Goal: Transaction & Acquisition: Subscribe to service/newsletter

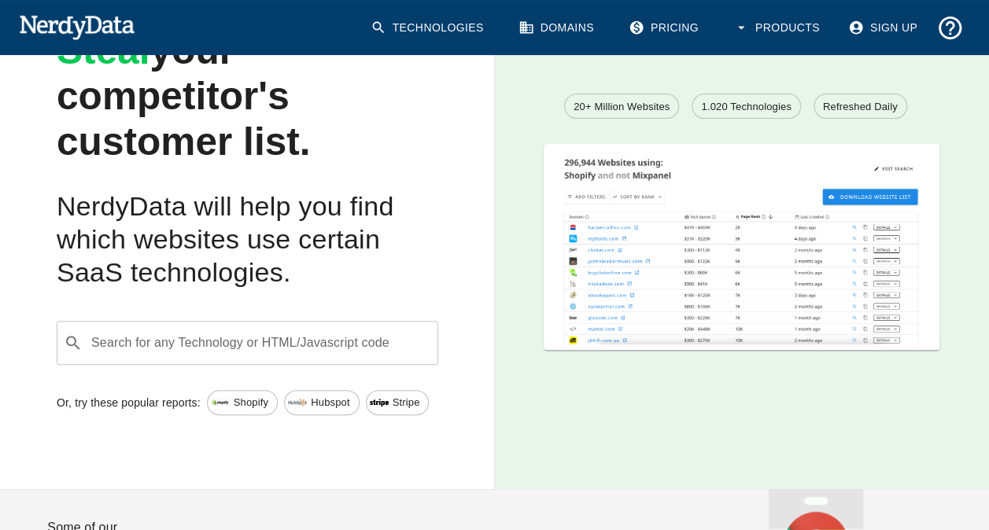
scroll to position [157, 0]
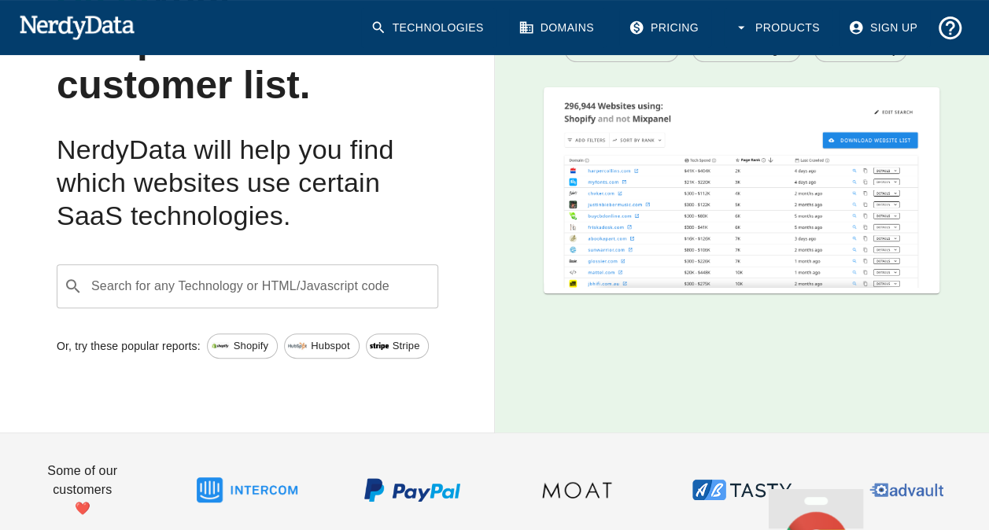
click at [319, 290] on div "Search for any Technology or HTML/Javascript code ​ Search for any Technology o…" at bounding box center [248, 286] width 382 height 44
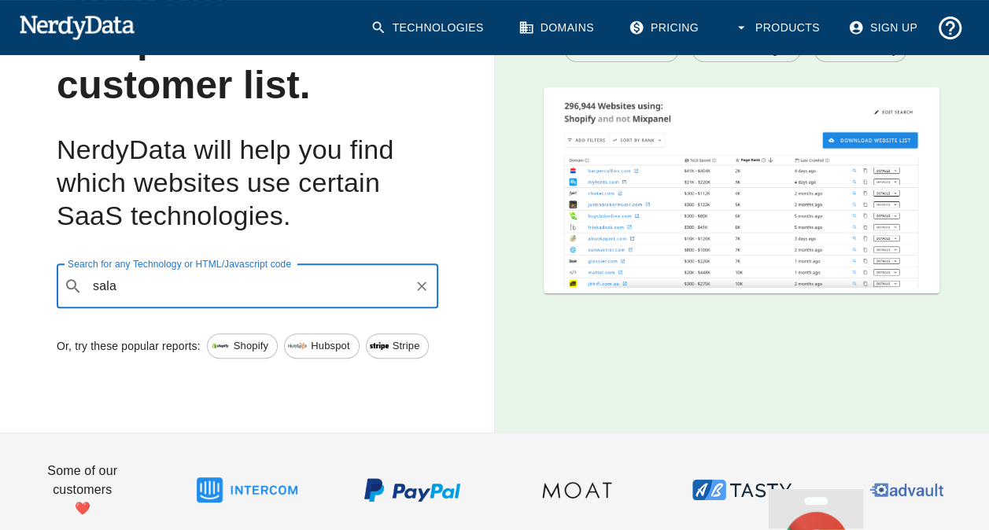
type input "sala"
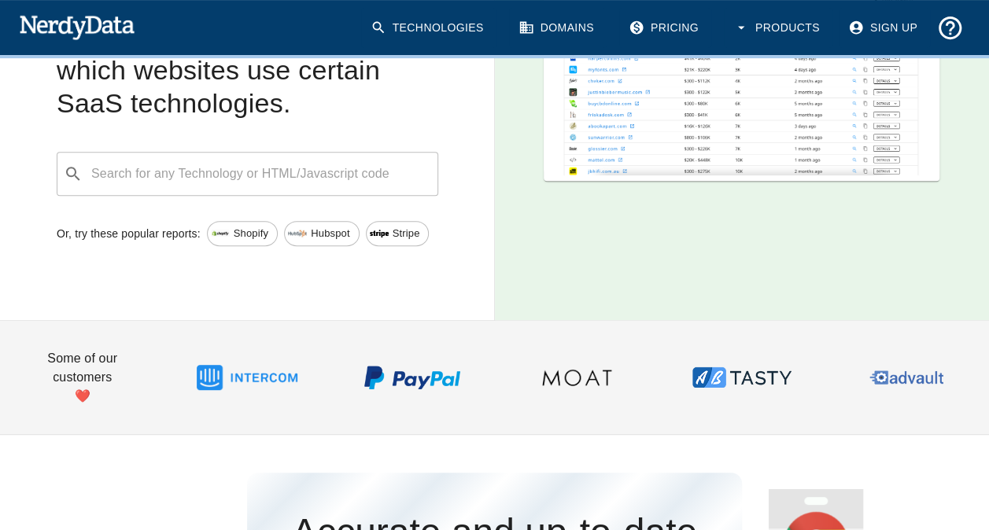
scroll to position [393, 0]
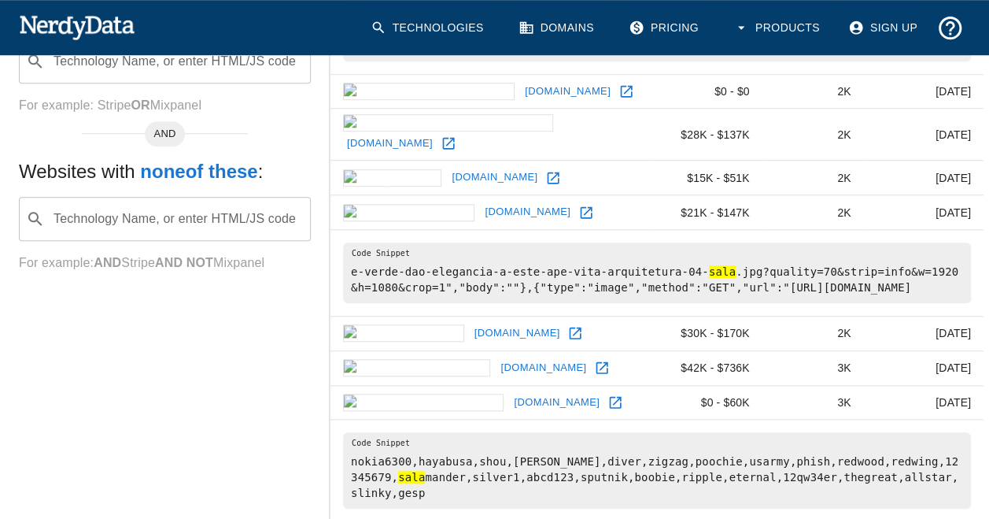
scroll to position [315, 0]
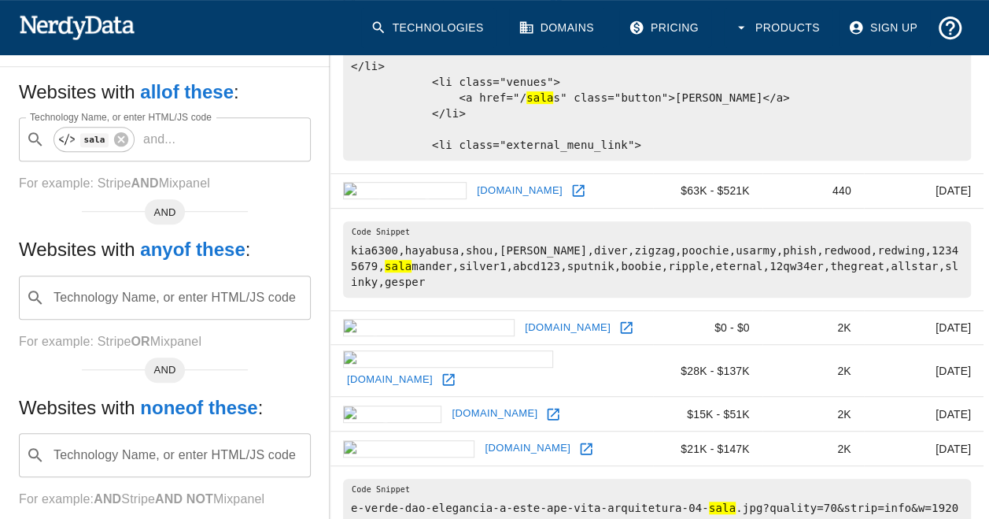
click at [129, 440] on input "Technology Name, or enter HTML/JS code" at bounding box center [177, 455] width 253 height 30
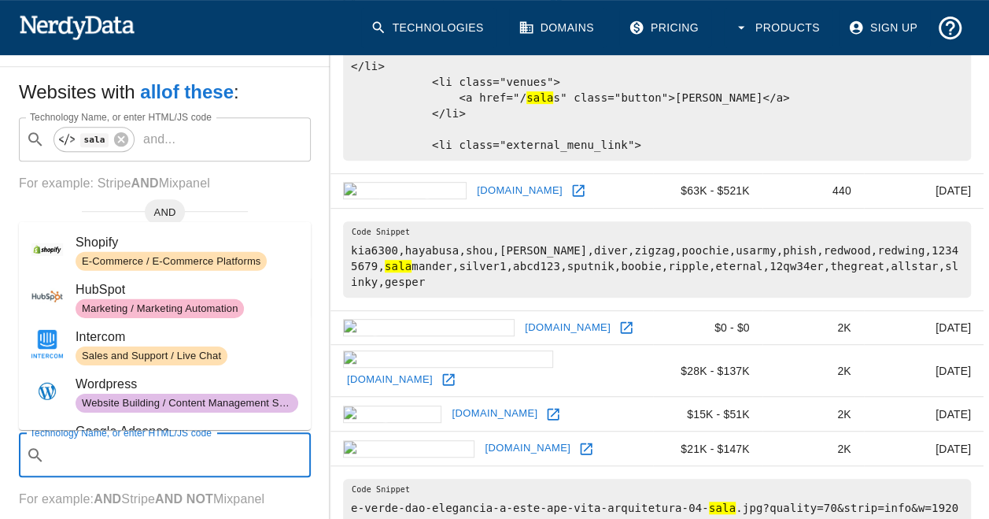
type input "w"
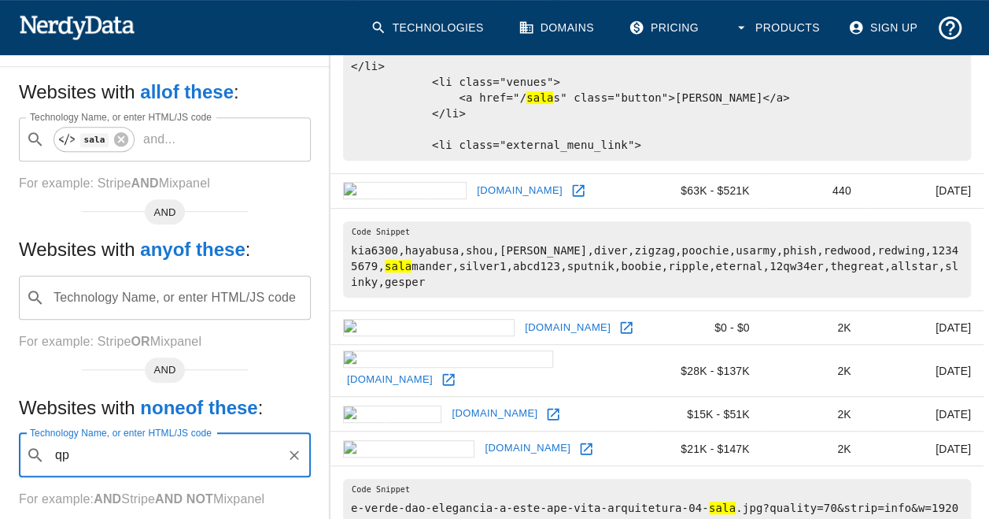
type input "q"
type input "wp"
click at [175, 284] on input "Technology Name, or enter HTML/JS code" at bounding box center [177, 297] width 253 height 30
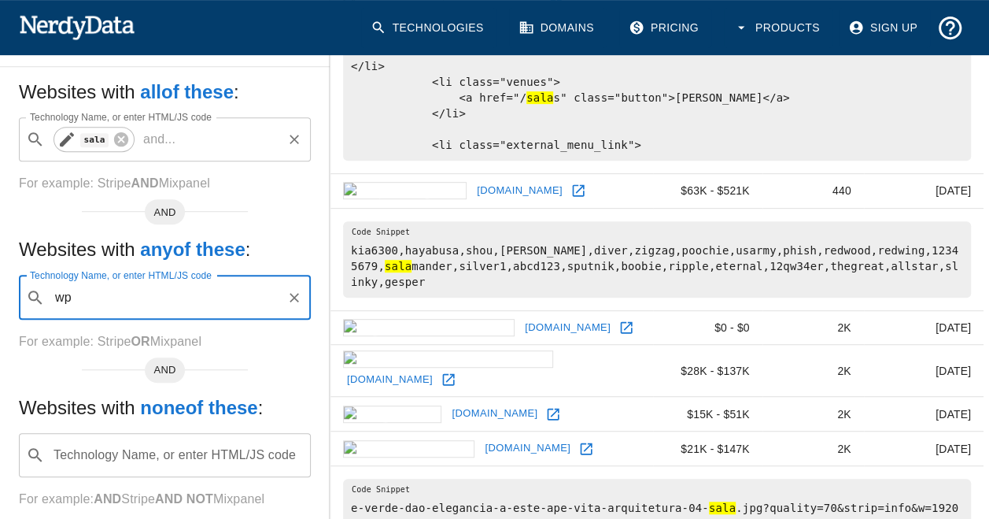
click at [121, 149] on div "sala" at bounding box center [94, 139] width 81 height 25
type input "wp"
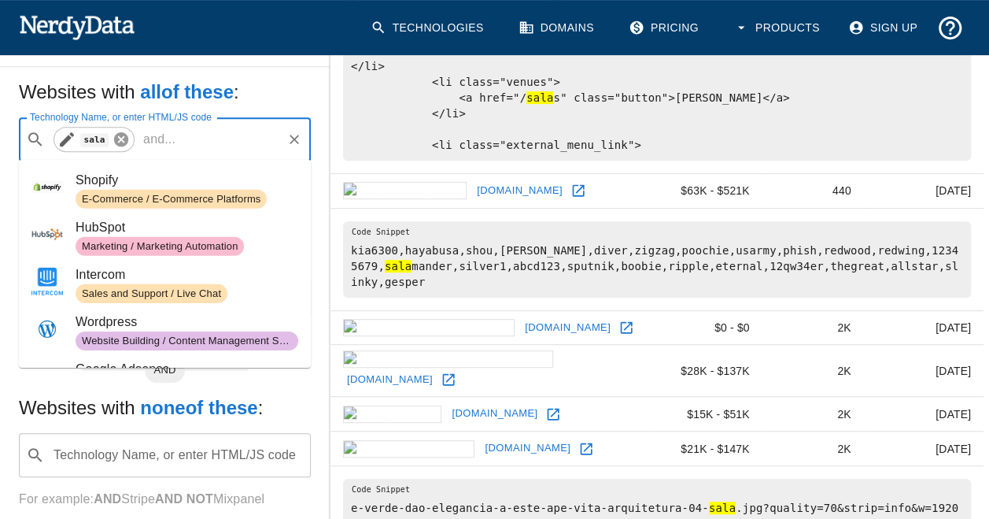
click at [118, 138] on icon at bounding box center [121, 139] width 17 height 17
click at [130, 135] on input "Technology Name, or enter HTML/JS code" at bounding box center [177, 139] width 253 height 30
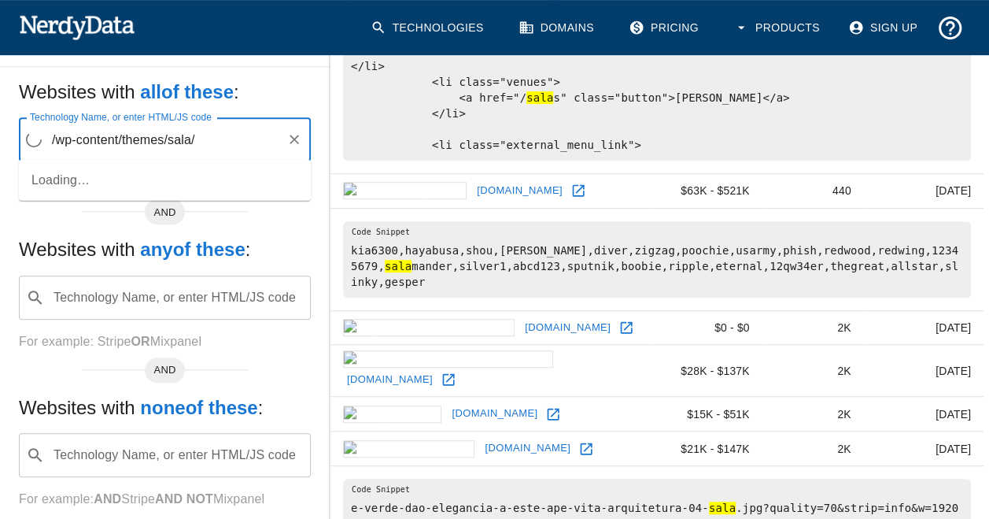
type input "/wp-content/themes/sala/"
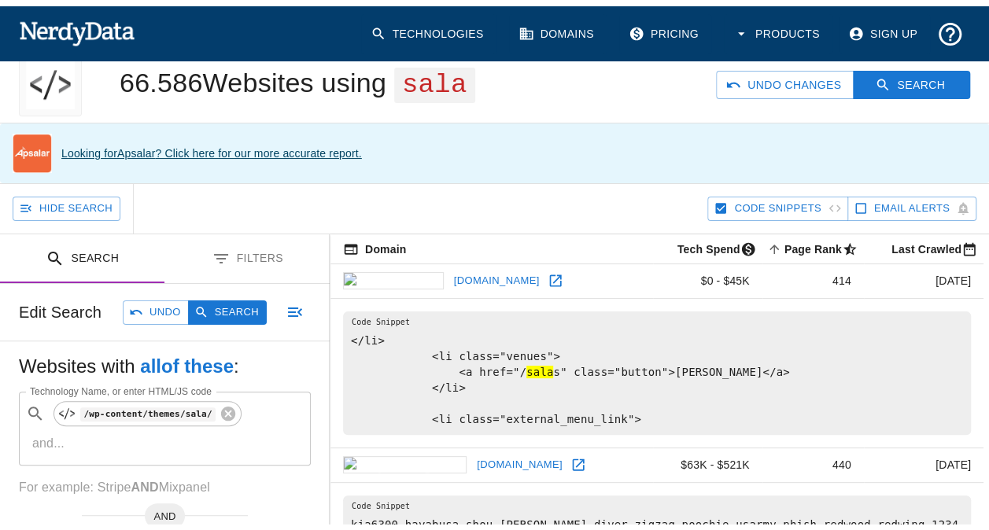
scroll to position [0, 0]
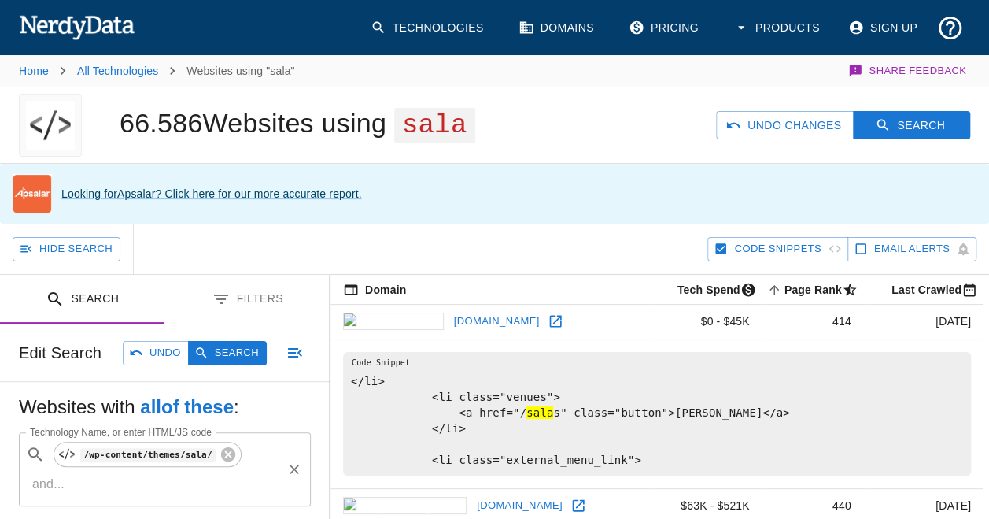
click at [234, 466] on div "​ /wp-content/themes/sala/ and ... Technology Name, or enter HTML/JS code" at bounding box center [165, 469] width 292 height 74
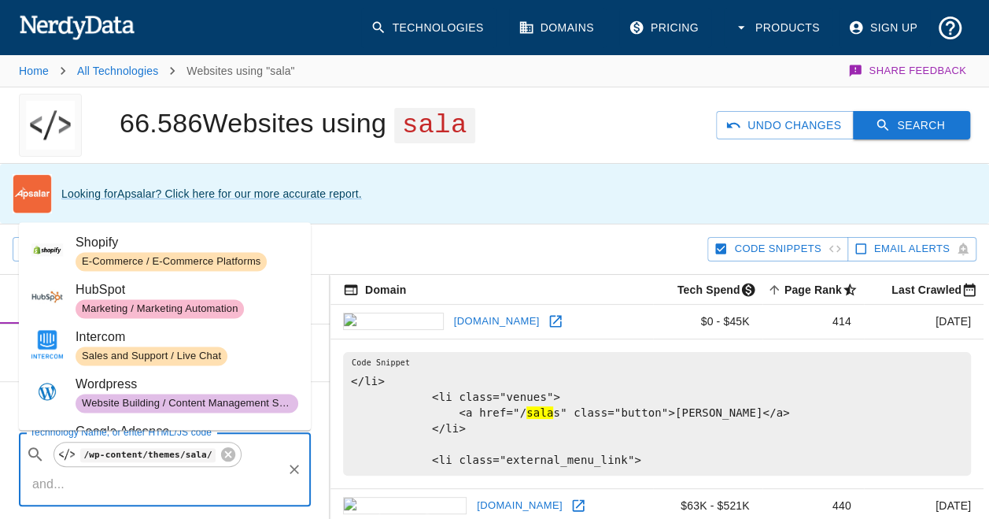
click at [895, 123] on button "Search" at bounding box center [911, 125] width 117 height 29
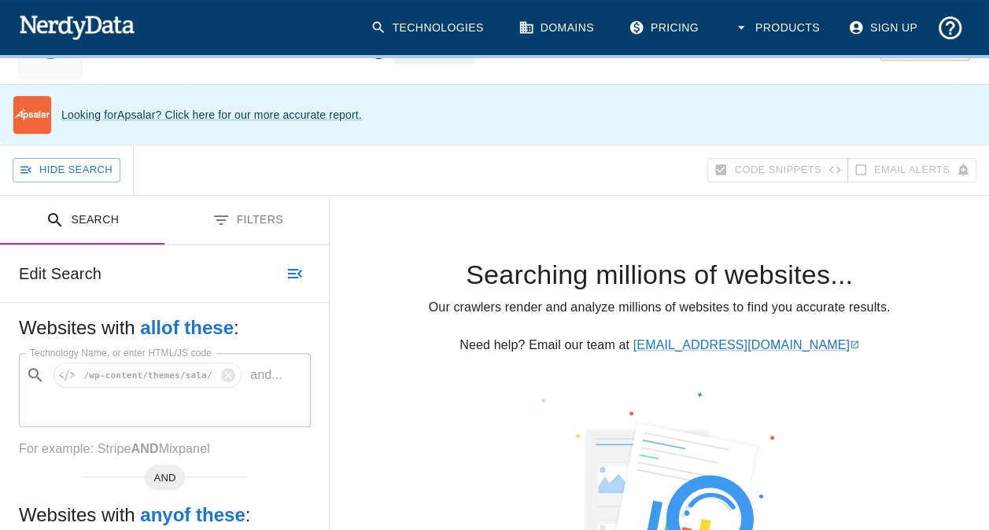
scroll to position [157, 0]
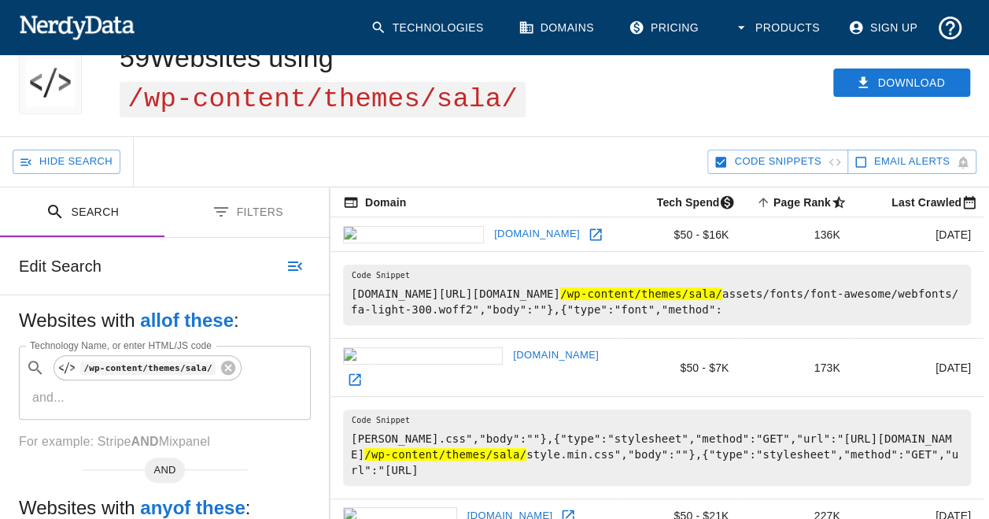
scroll to position [79, 0]
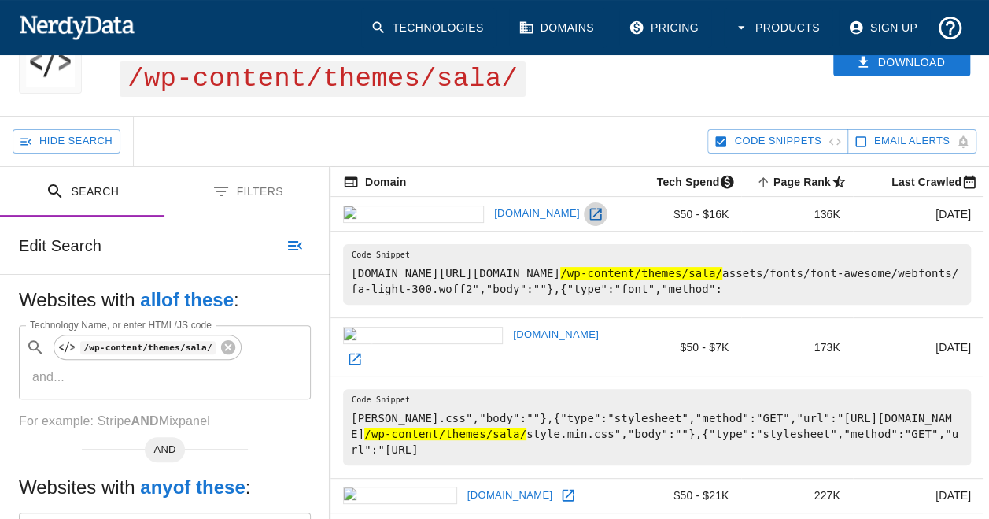
click at [588, 215] on icon at bounding box center [596, 214] width 16 height 16
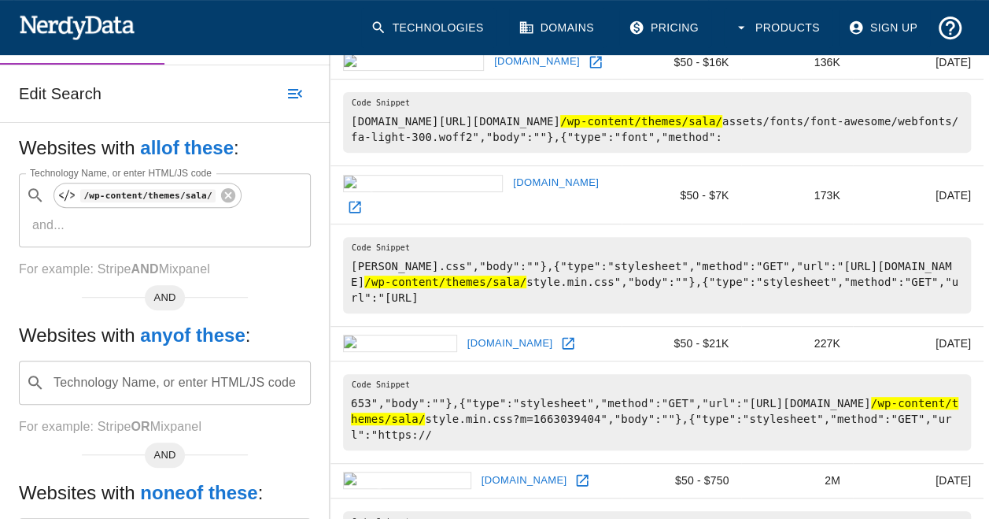
scroll to position [236, 0]
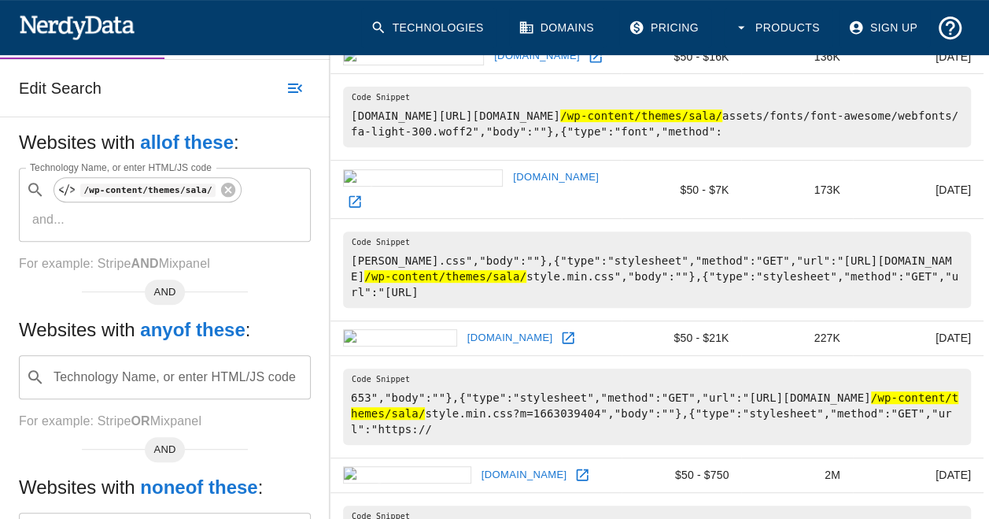
click at [560, 330] on icon at bounding box center [568, 338] width 16 height 16
click at [363, 195] on icon at bounding box center [355, 202] width 16 height 16
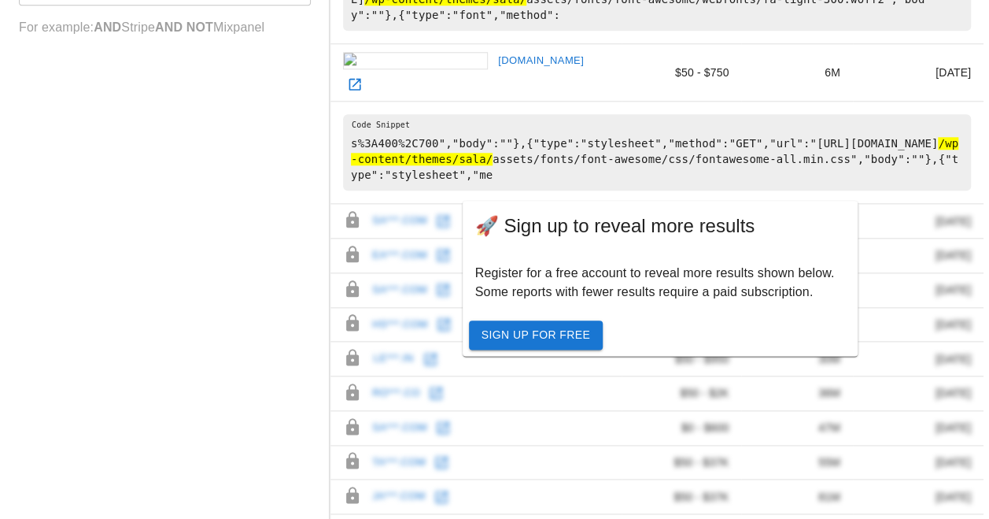
click at [499, 324] on link "Sign Up For Free" at bounding box center [536, 334] width 134 height 29
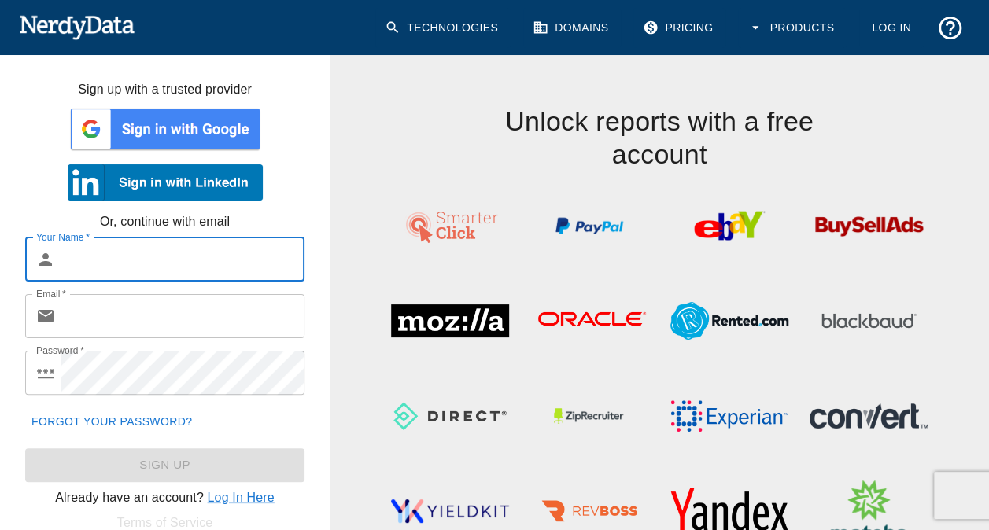
click at [141, 137] on img at bounding box center [165, 128] width 195 height 47
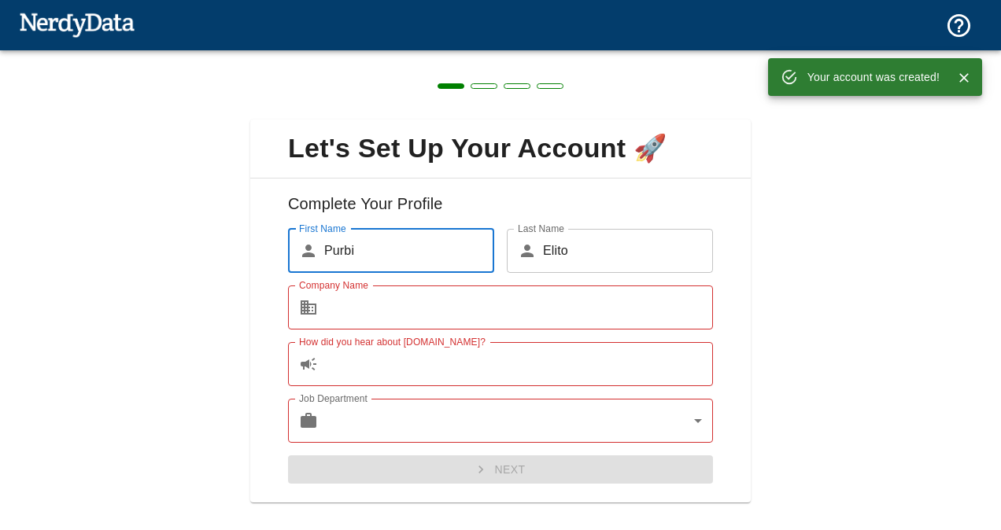
drag, startPoint x: 489, startPoint y: 274, endPoint x: 472, endPoint y: 294, distance: 25.7
click at [478, 288] on div "Company Name ​ Company Name" at bounding box center [494, 301] width 438 height 57
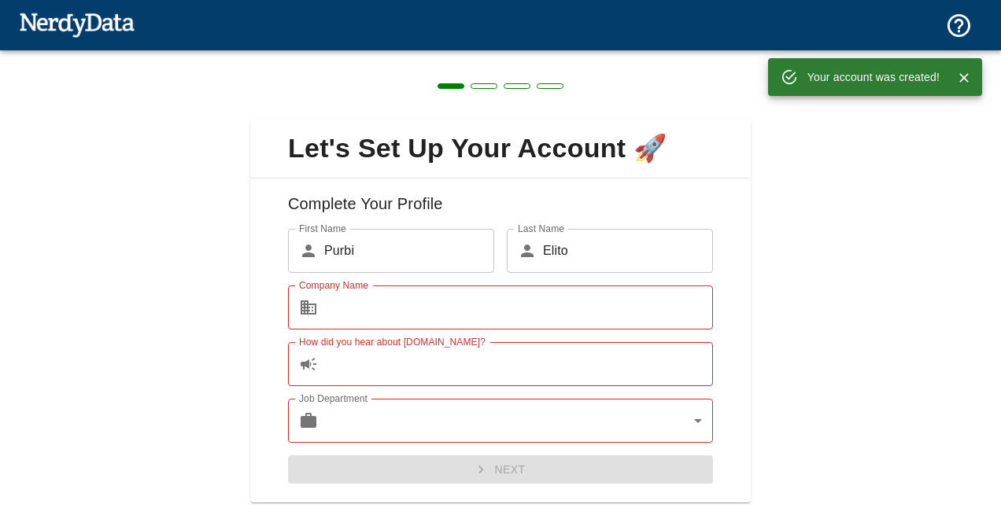
click at [470, 296] on input "Company Name" at bounding box center [518, 308] width 389 height 44
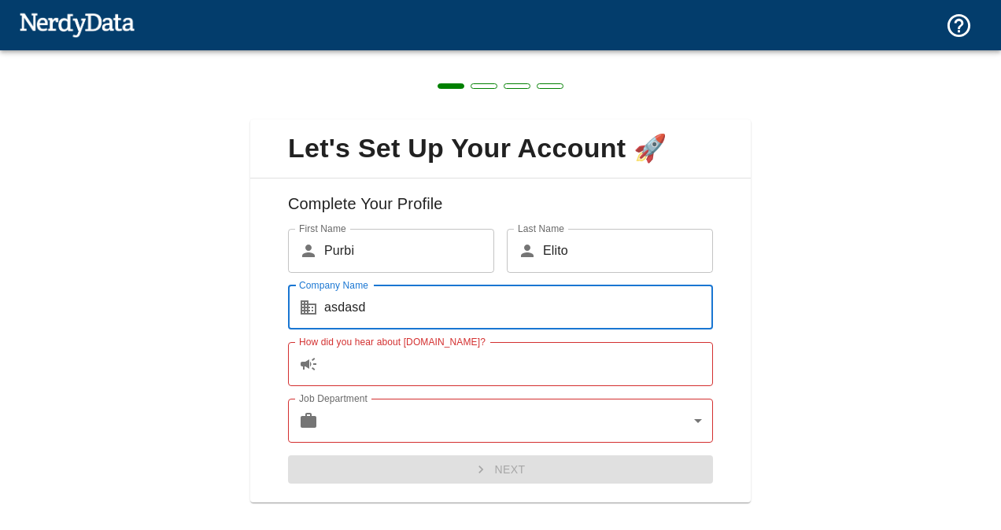
type input "asdasd"
click at [507, 351] on input "How did you hear about [DOMAIN_NAME]?" at bounding box center [518, 364] width 389 height 44
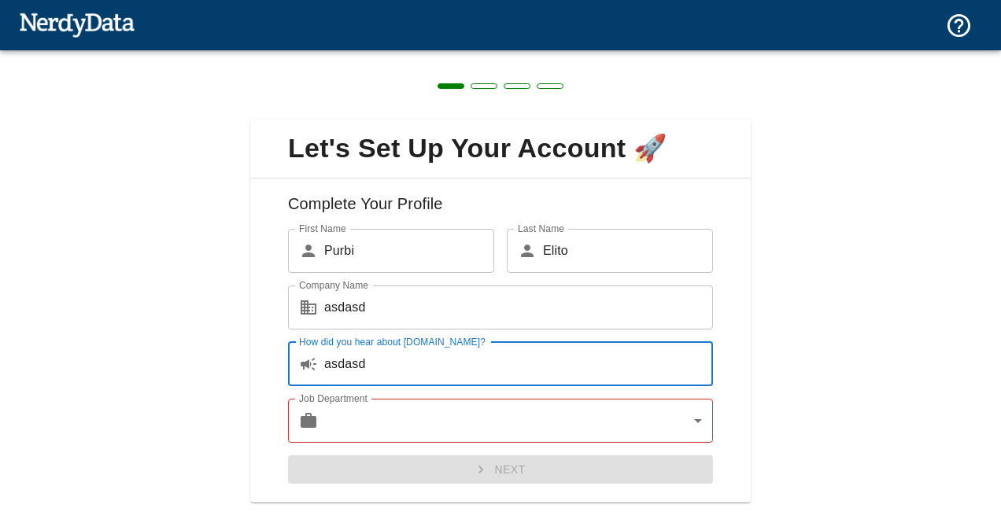
type input "asdasd"
click at [458, 55] on body "Technologies Domains Pricing Products Create a Report Create a list of websites…" at bounding box center [500, 27] width 1001 height 55
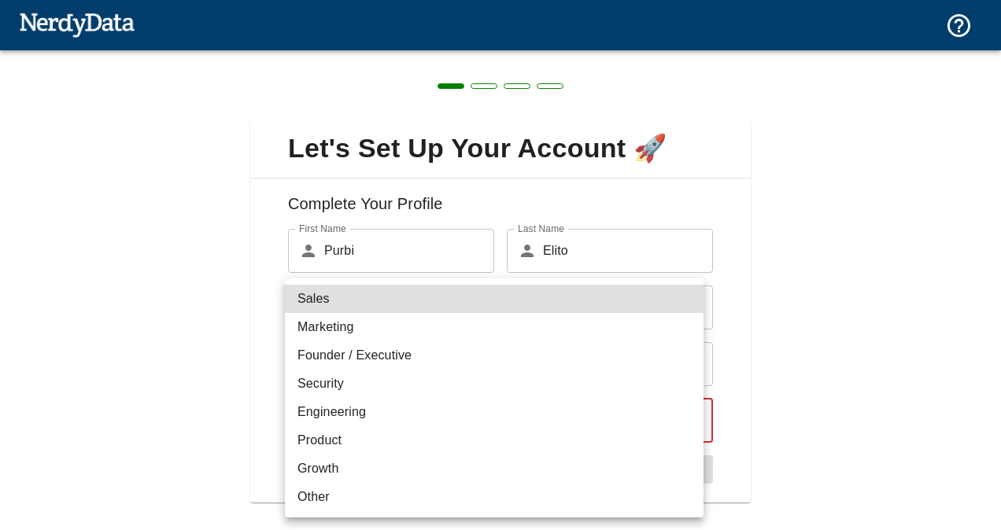
click at [436, 500] on li "Other" at bounding box center [494, 497] width 419 height 28
type input "other"
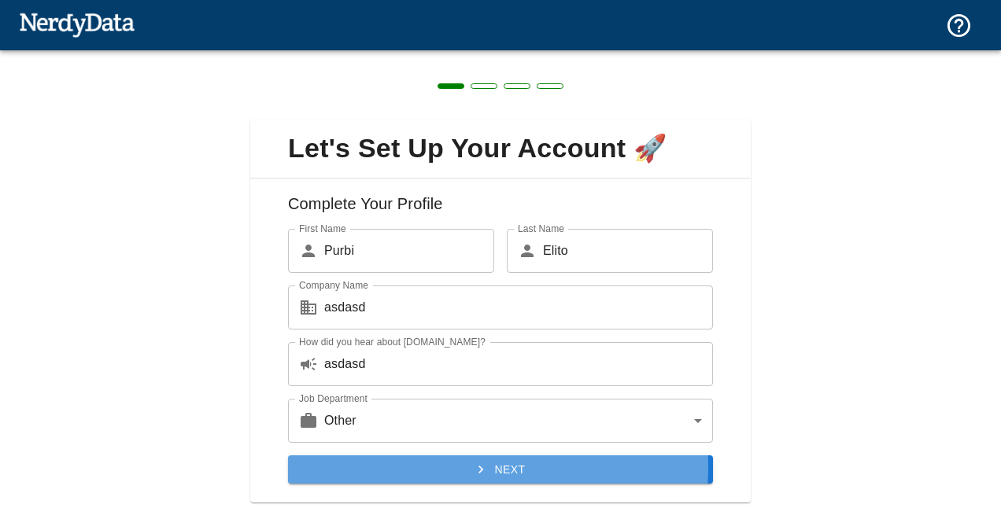
click at [440, 467] on button "Next" at bounding box center [500, 470] width 425 height 29
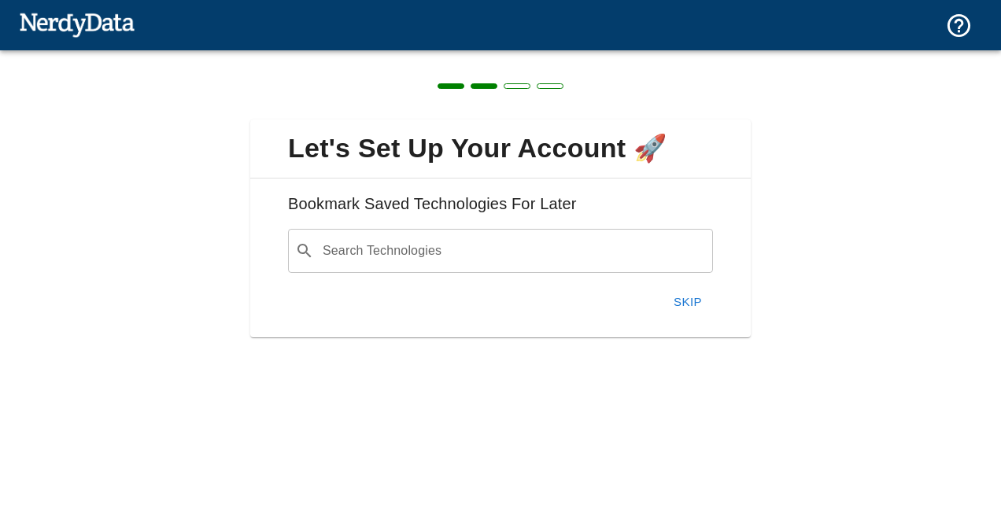
click at [582, 249] on input "Search Technologies" at bounding box center [513, 251] width 386 height 30
click at [814, 280] on div "Let's Set Up Your Account 🚀 Bookmark Saved Technologies For Later Search Techno…" at bounding box center [500, 219] width 1001 height 338
click at [674, 309] on button "Skip" at bounding box center [688, 302] width 50 height 33
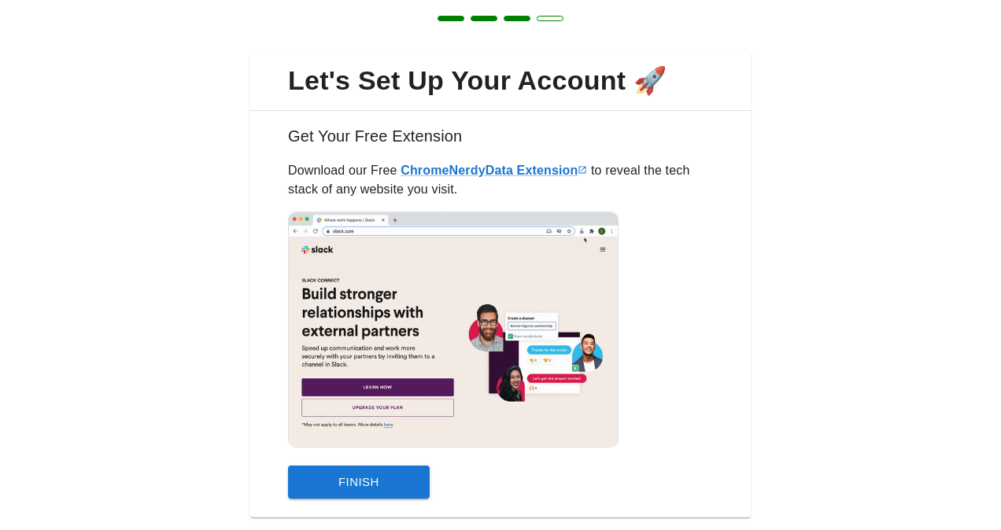
scroll to position [105, 0]
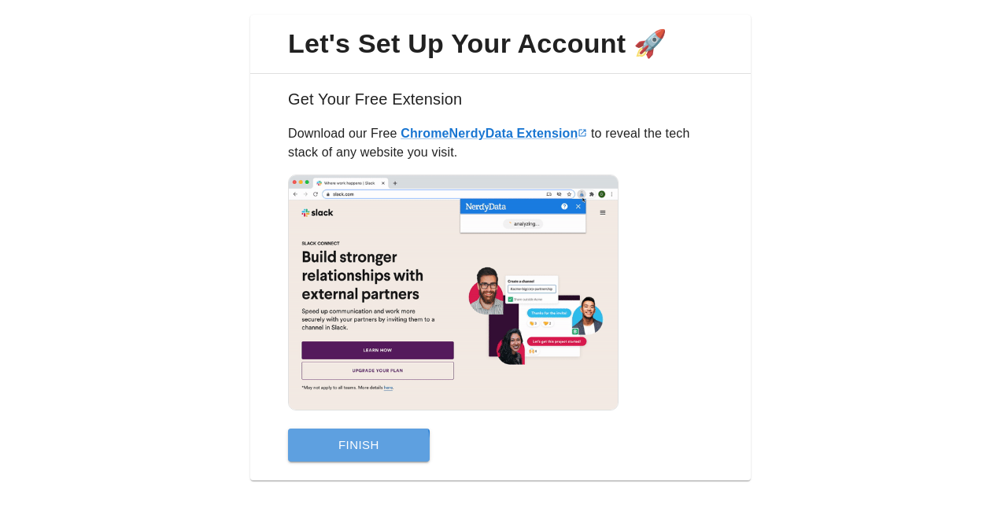
click at [304, 452] on button "Finish" at bounding box center [359, 445] width 142 height 33
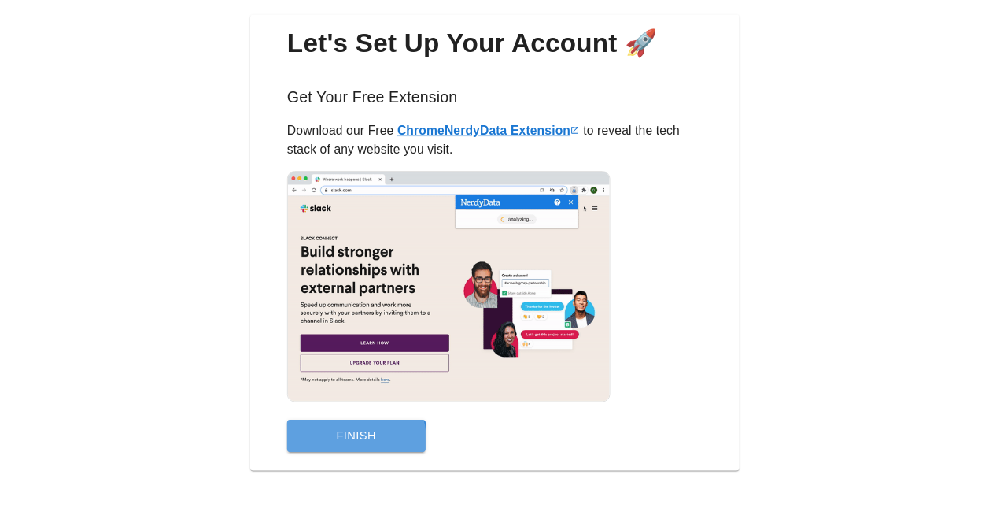
scroll to position [0, 0]
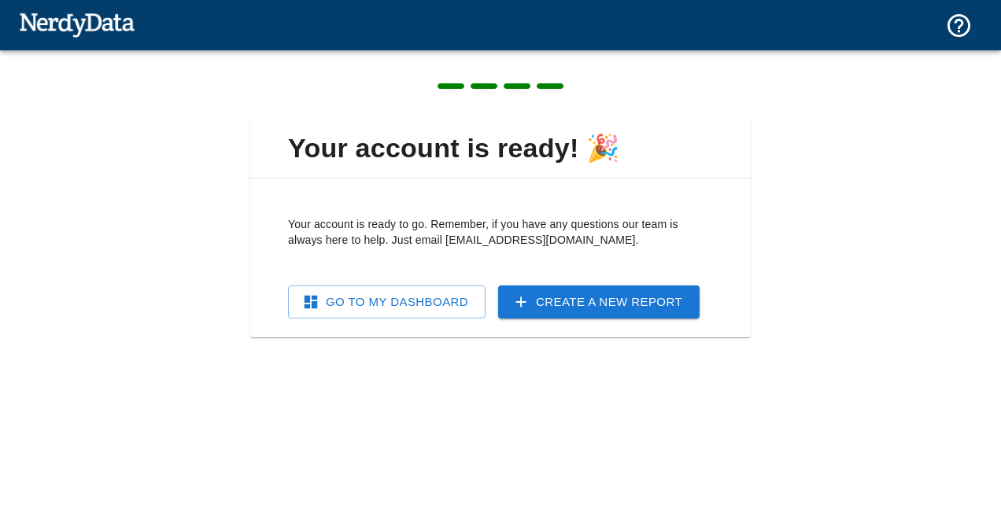
click at [444, 301] on link "Go To My Dashboard" at bounding box center [387, 302] width 198 height 33
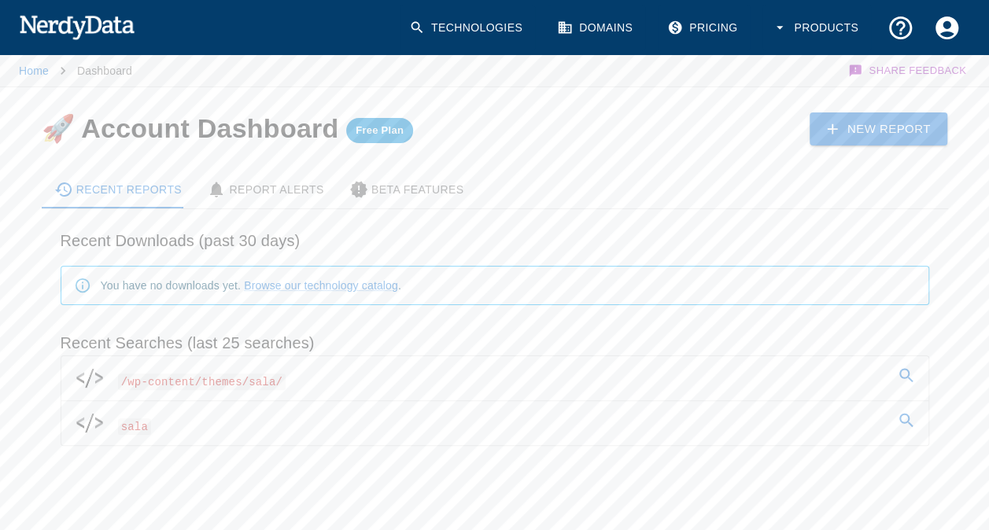
click at [288, 368] on link "/wp-content/themes/sala/" at bounding box center [494, 378] width 867 height 44
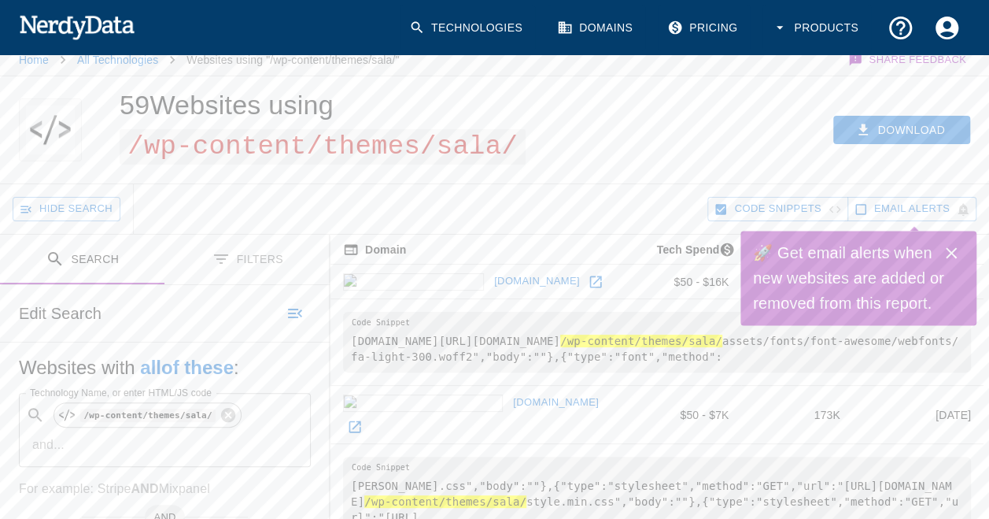
scroll to position [79, 0]
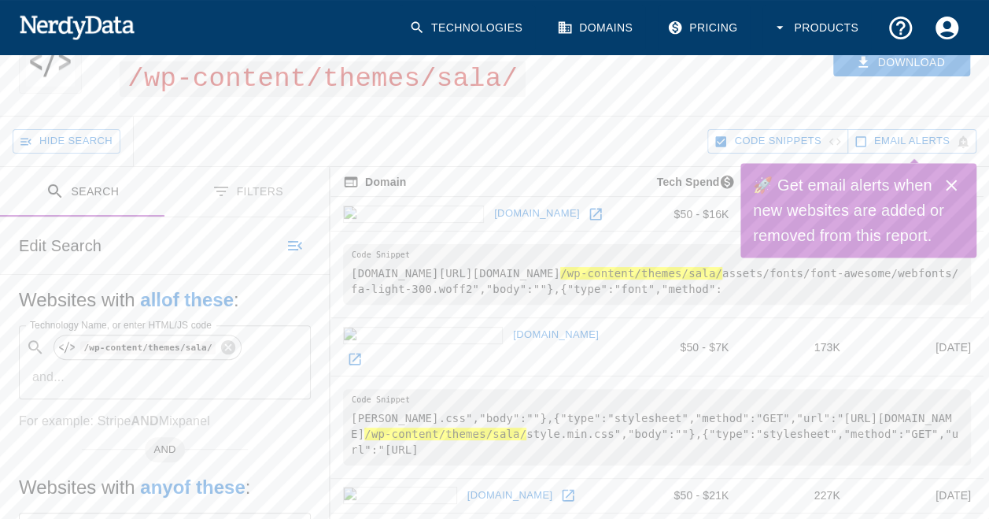
click at [955, 180] on icon "Close" at bounding box center [951, 184] width 11 height 11
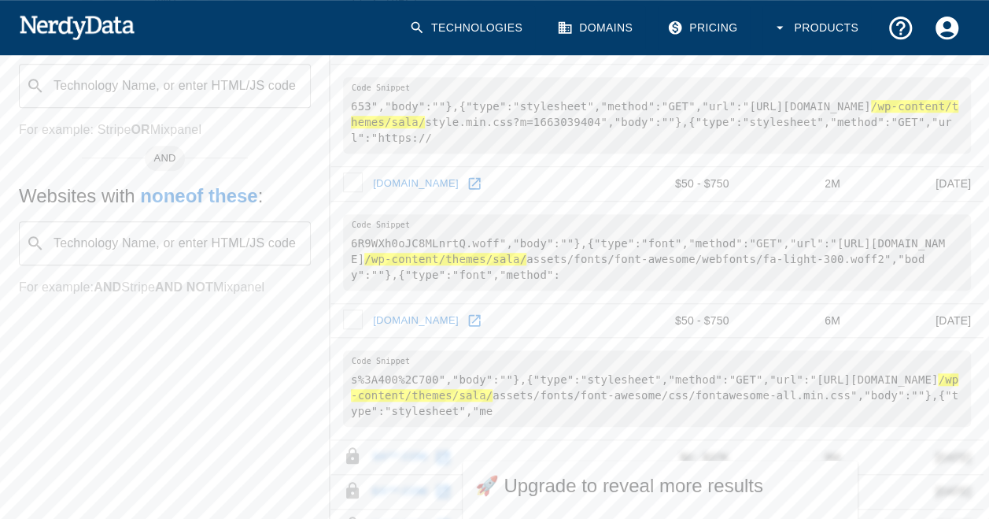
scroll to position [472, 0]
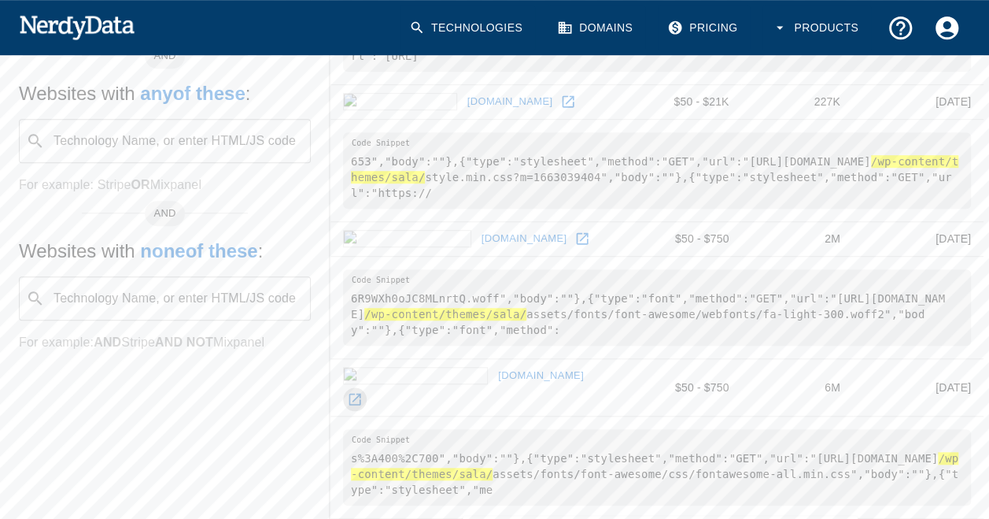
click at [363, 391] on icon at bounding box center [355, 399] width 16 height 16
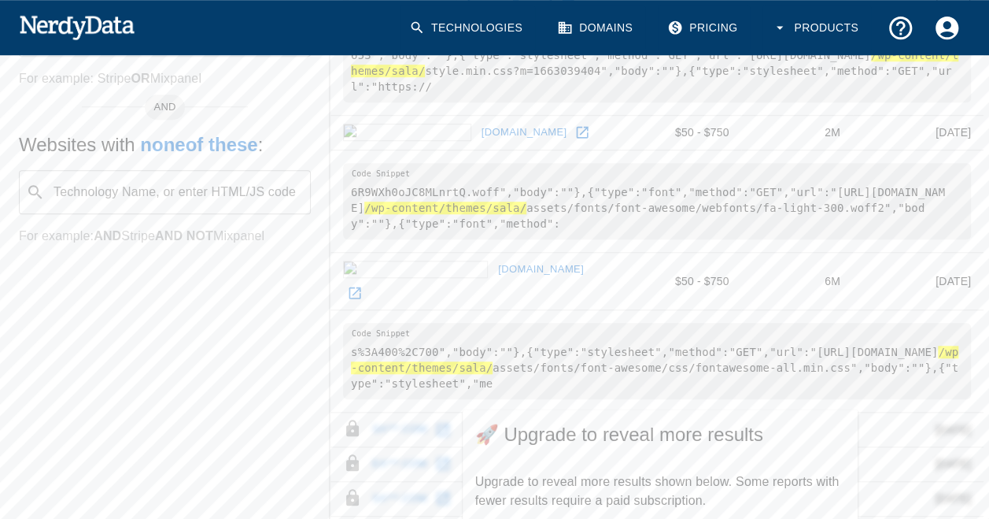
scroll to position [630, 0]
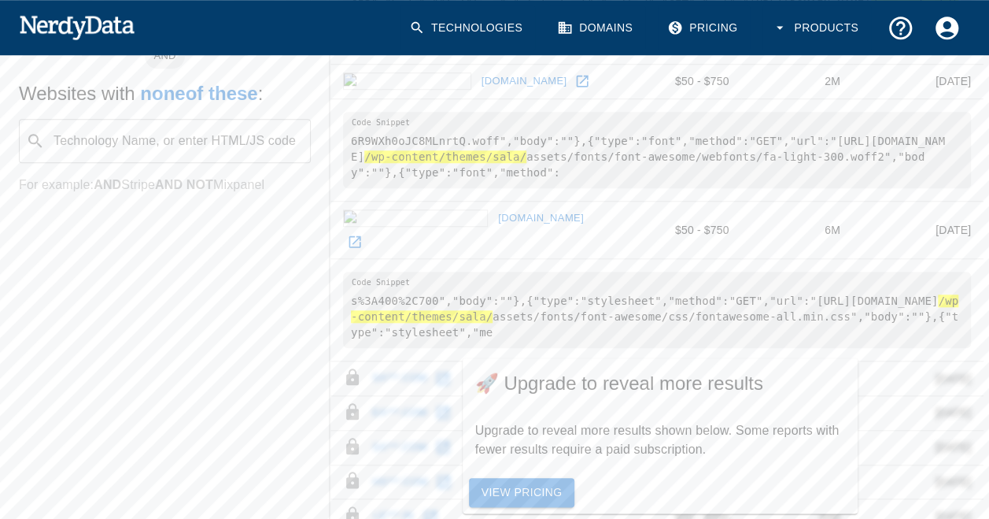
click at [552, 498] on link "View Pricing" at bounding box center [522, 492] width 106 height 29
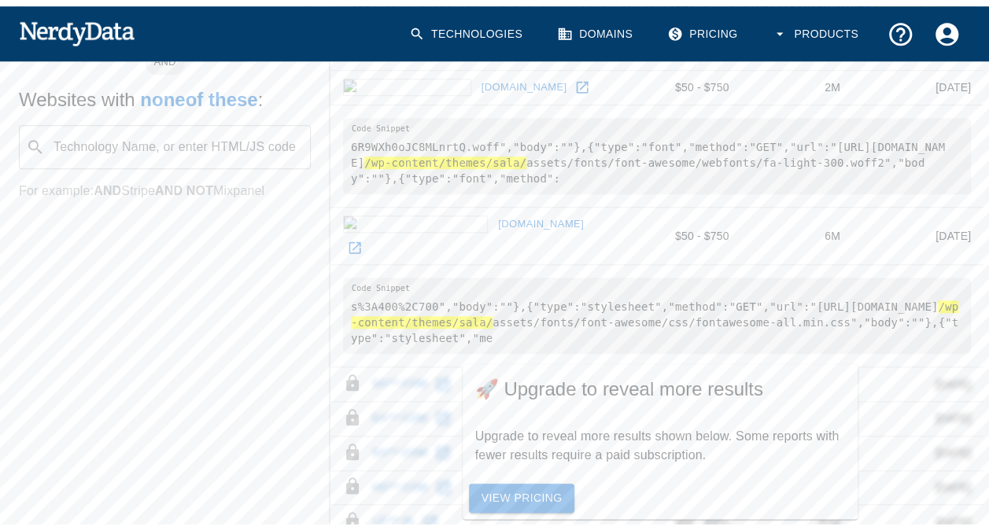
scroll to position [353, 0]
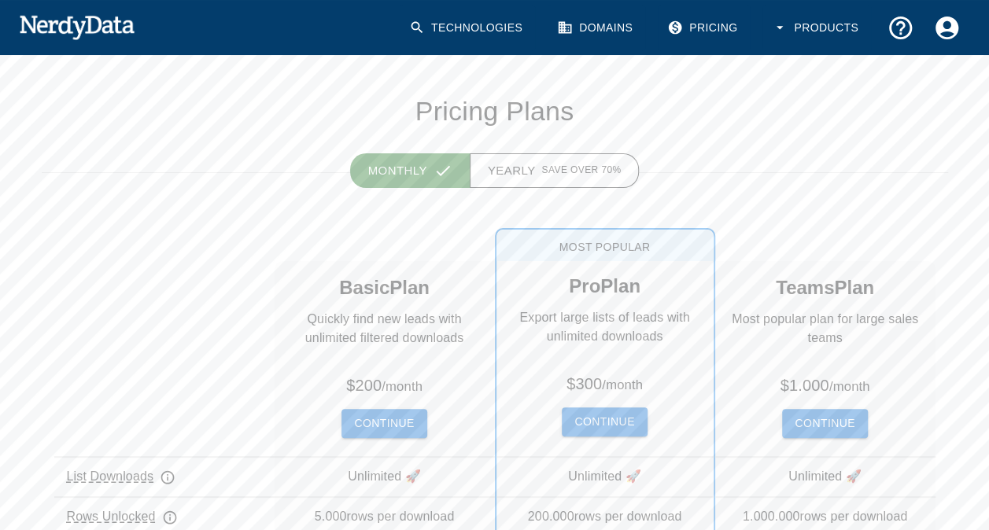
scroll to position [79, 0]
